Goal: Find specific page/section: Find specific page/section

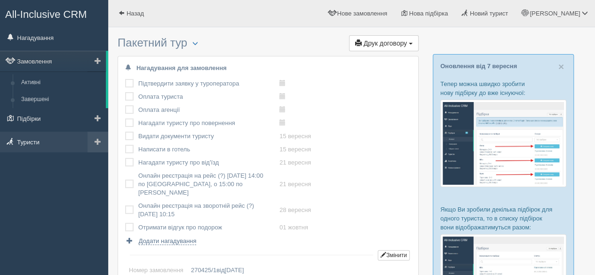
click at [39, 141] on link "Туристи" at bounding box center [54, 142] width 108 height 21
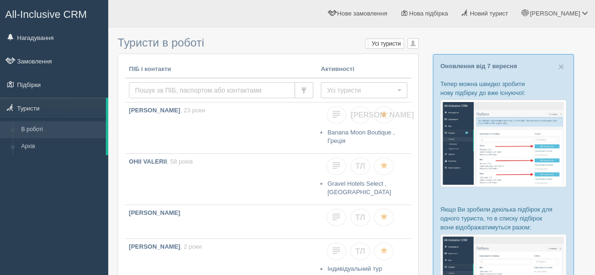
click at [163, 89] on input "text" at bounding box center [212, 90] width 166 height 16
paste input "KHARKO"
type input "KHARKO"
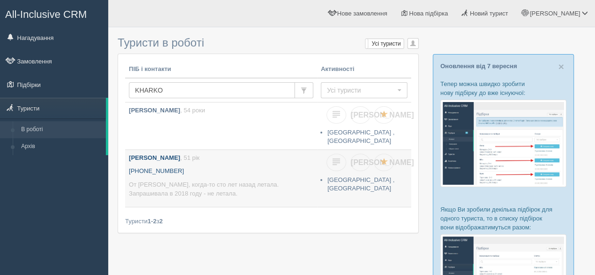
click at [223, 180] on p "От [PERSON_NAME], когда-то сто лет назад летала. Запрашивала в 2018 году - не л…" at bounding box center [221, 188] width 184 height 17
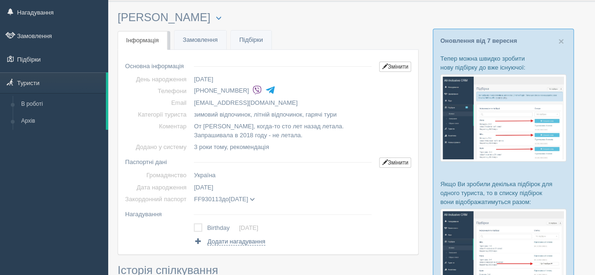
scroll to position [47, 0]
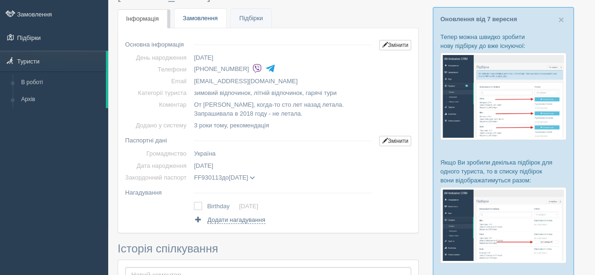
click at [207, 15] on link "Замовлення" at bounding box center [200, 18] width 52 height 19
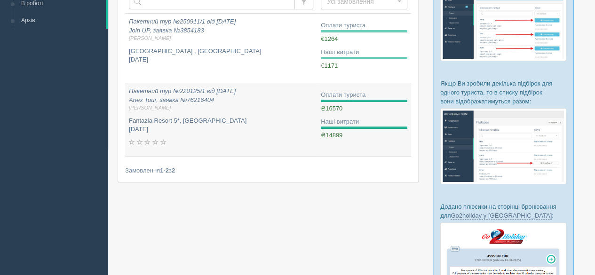
scroll to position [141, 0]
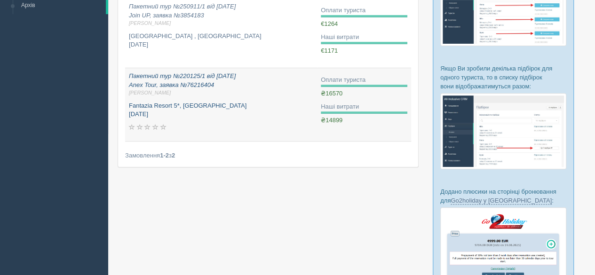
click at [215, 113] on p "Fantazia Resort 5*, [GEOGRAPHIC_DATA] [DATE]" at bounding box center [221, 110] width 184 height 17
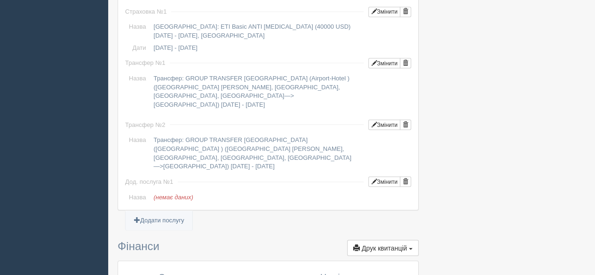
scroll to position [842, 0]
